Goal: Navigation & Orientation: Find specific page/section

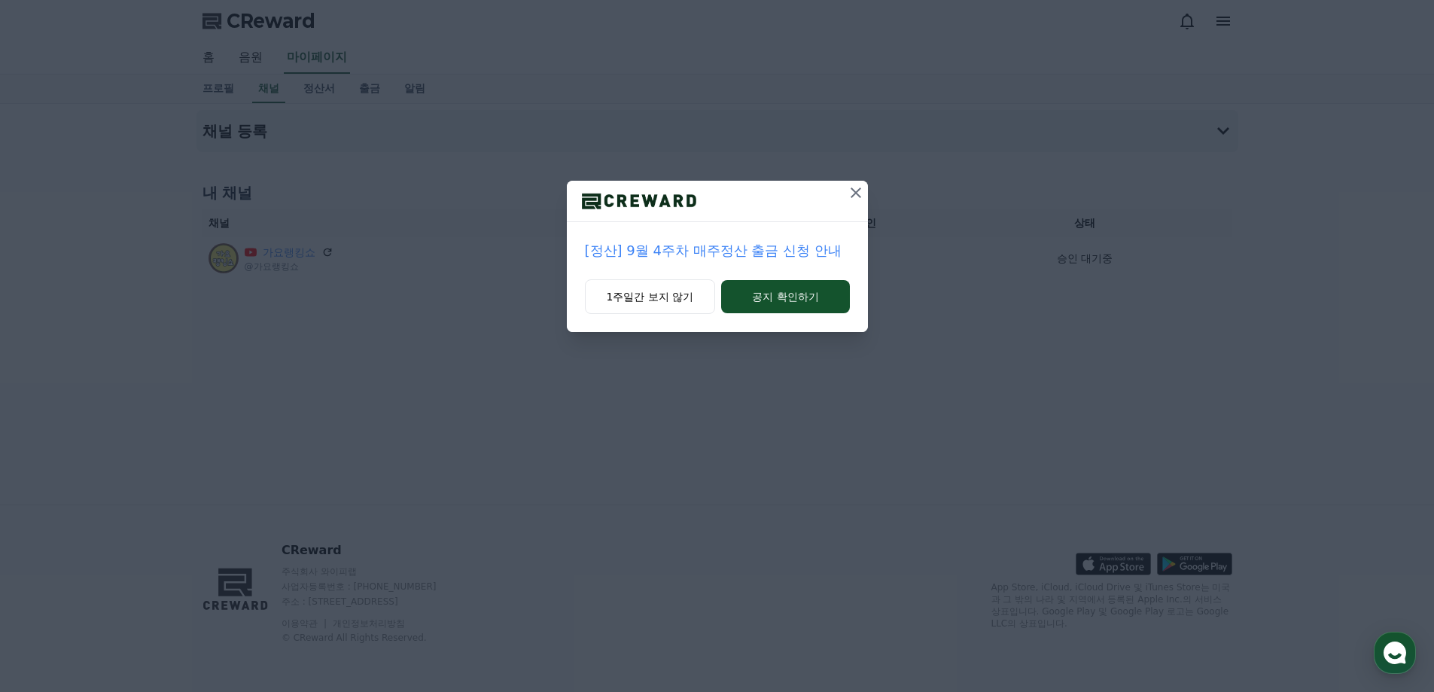
click at [850, 190] on icon at bounding box center [856, 193] width 18 height 18
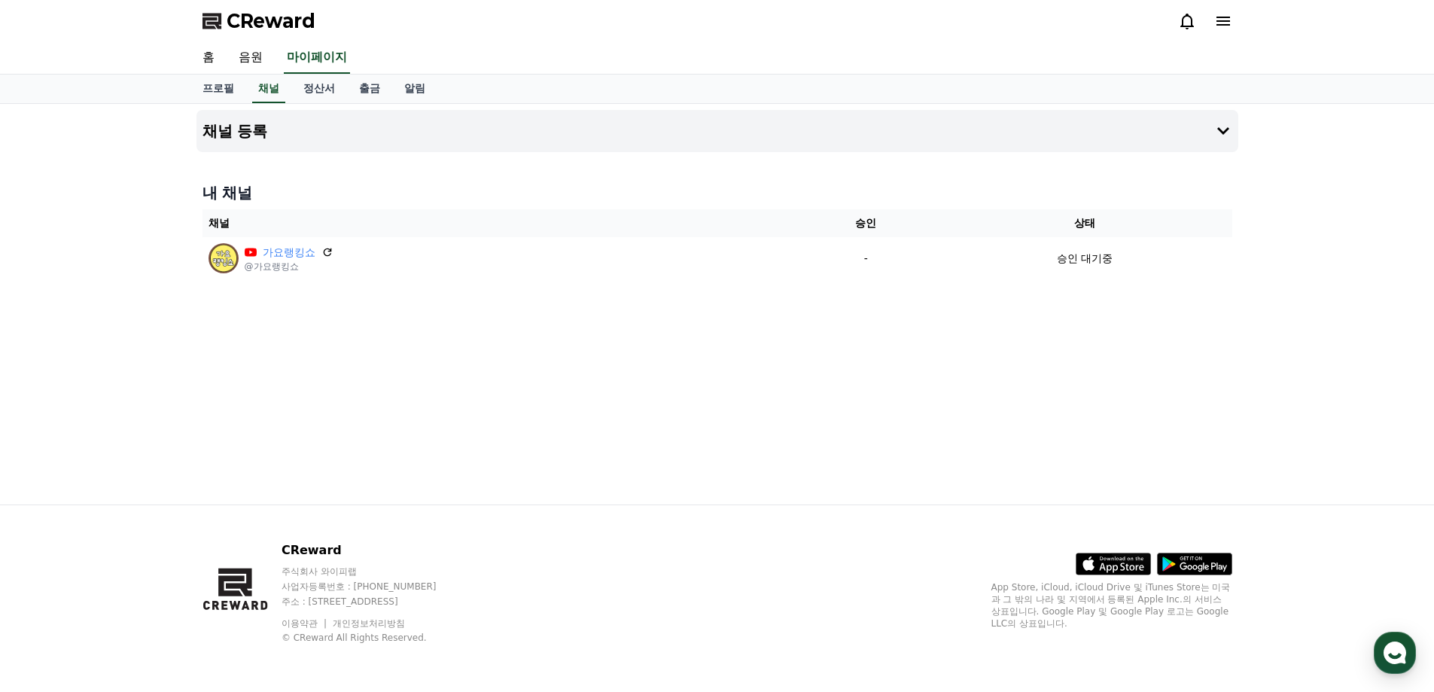
click at [850, 303] on div "채널 등록 내 채널 채널 승인 상태 가요랭킹쇼 @가요랭킹쇼 - 승인 대기중" at bounding box center [717, 304] width 1054 height 400
click at [320, 86] on link "정산서" at bounding box center [319, 89] width 56 height 29
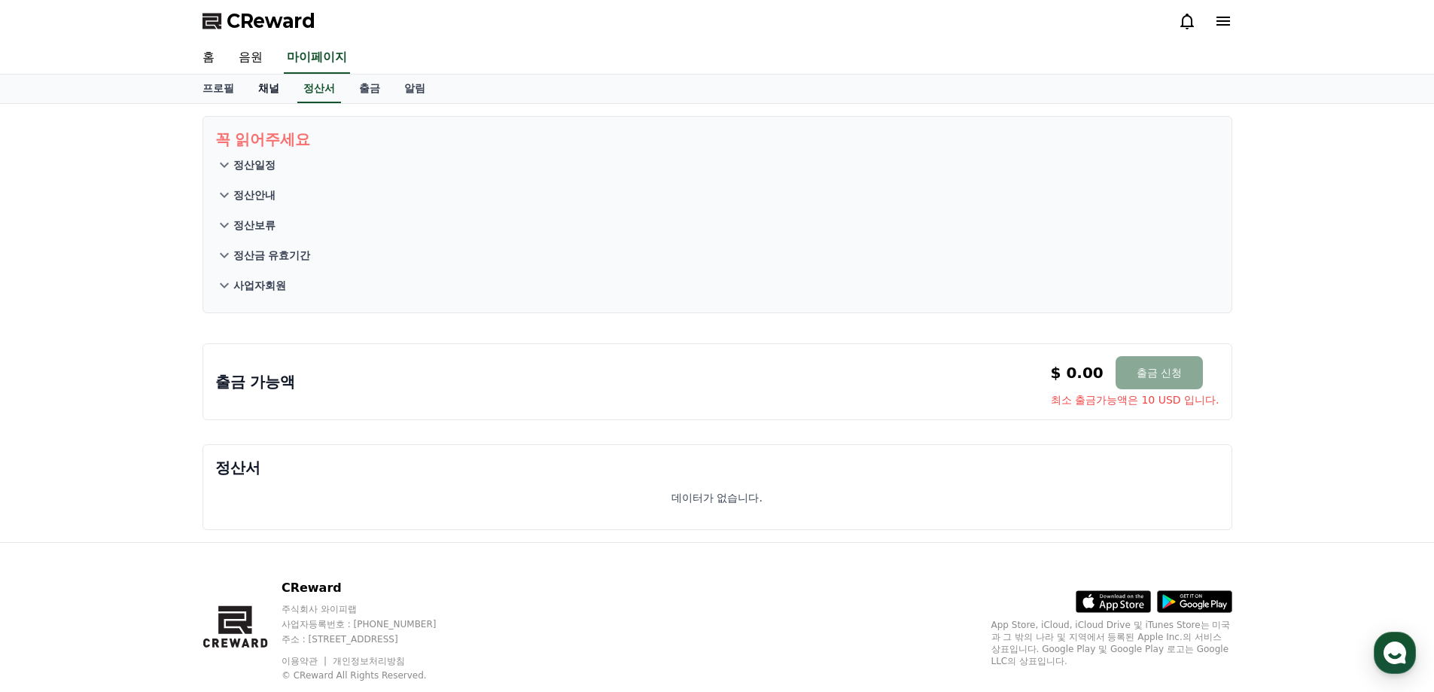
click at [280, 94] on link "채널" at bounding box center [268, 89] width 45 height 29
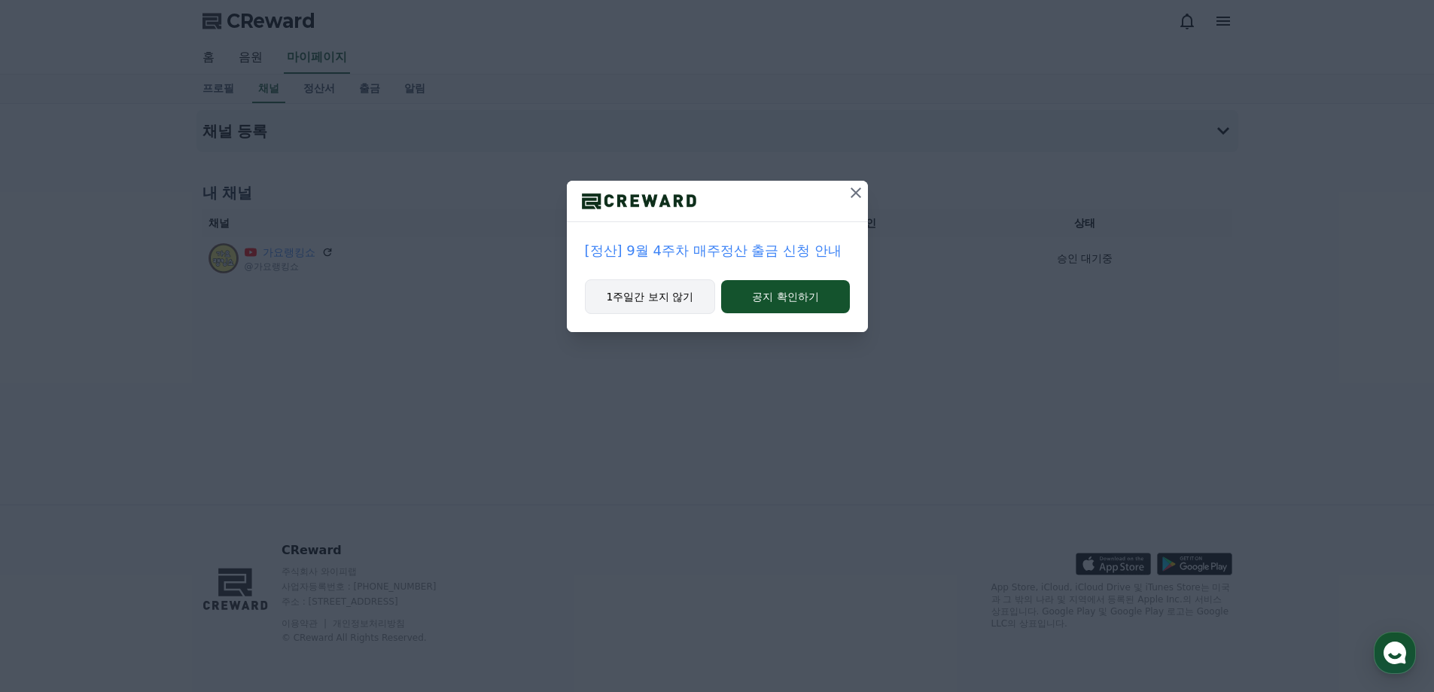
click at [627, 288] on button "1주일간 보지 않기" at bounding box center [650, 296] width 131 height 35
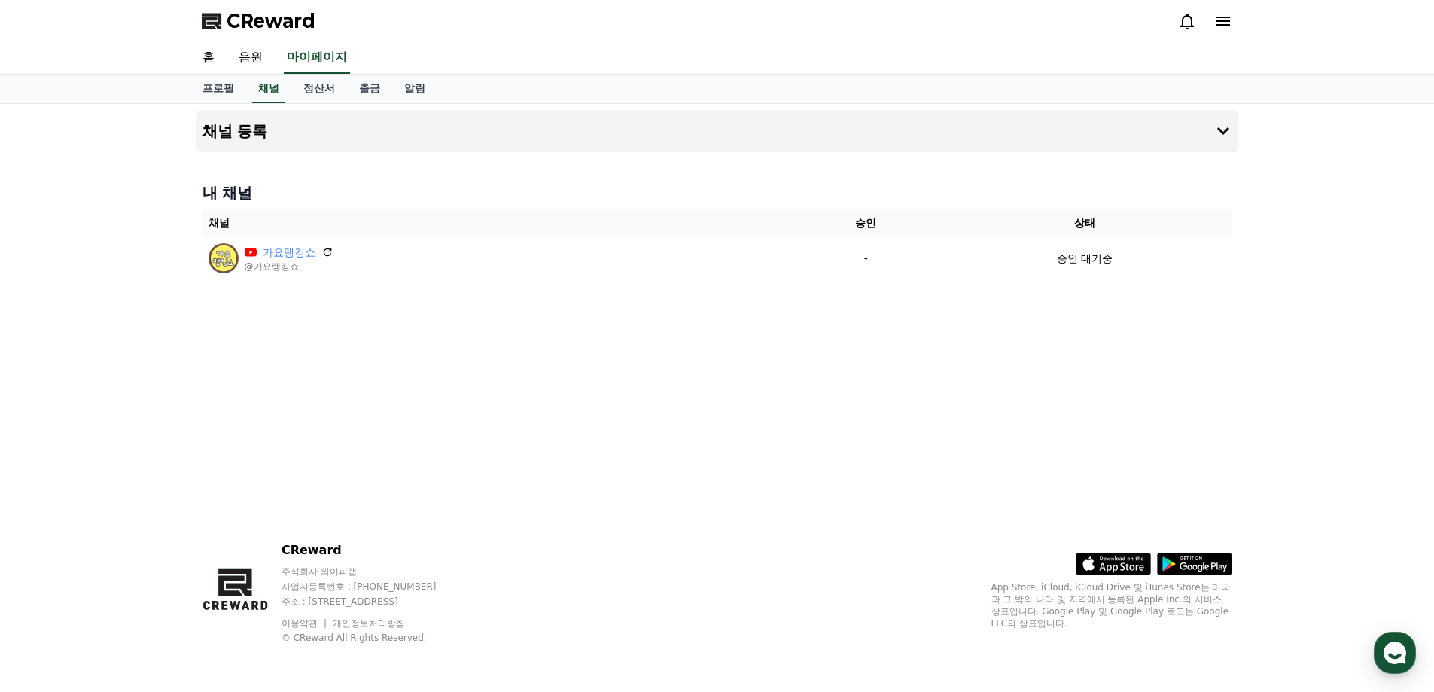
click at [585, 363] on div "채널 등록 내 채널 채널 승인 상태 가요랭킹쇼 @가요랭킹쇼 - 승인 대기중" at bounding box center [717, 304] width 1054 height 400
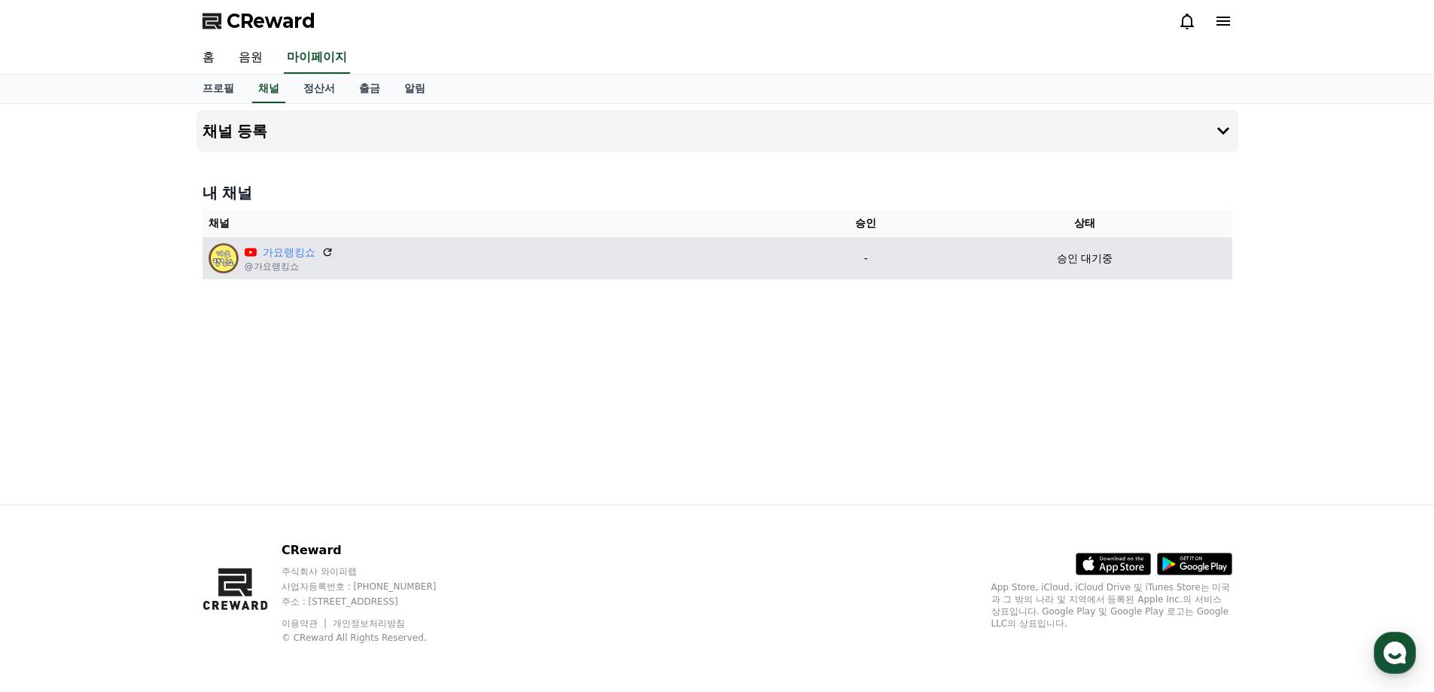
click at [1115, 263] on div "승인 대기중" at bounding box center [1084, 259] width 282 height 16
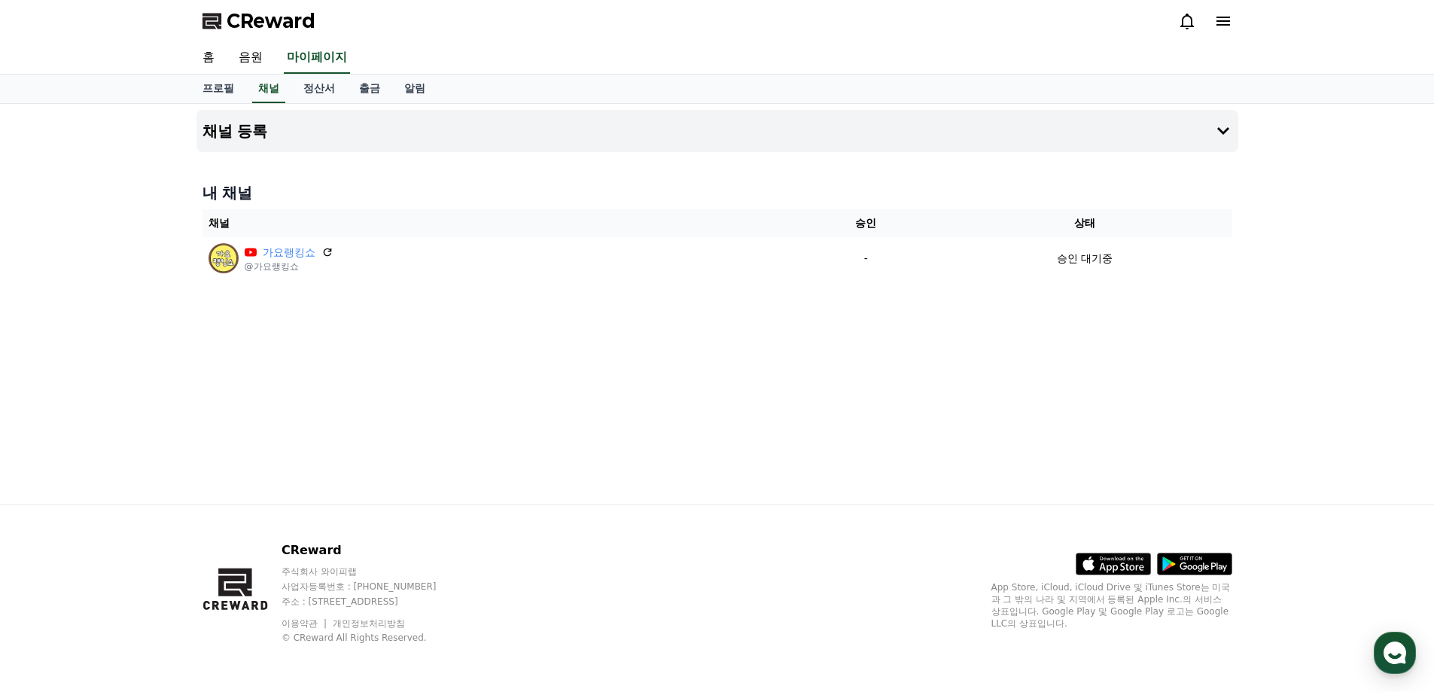
drag, startPoint x: 880, startPoint y: 93, endPoint x: 911, endPoint y: 75, distance: 35.4
click at [880, 93] on div "프로필 채널 정산서 출금 알림" at bounding box center [717, 89] width 1054 height 29
